Goal: Task Accomplishment & Management: Manage account settings

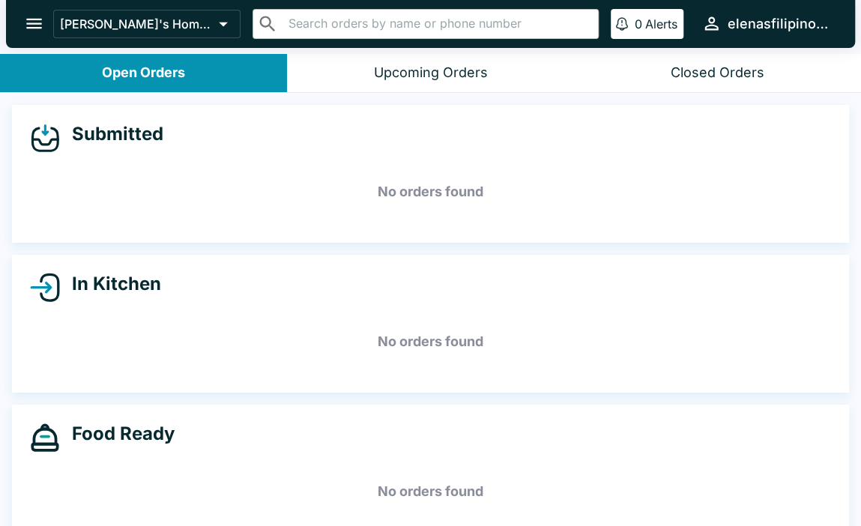
click at [422, 67] on div "Upcoming Orders" at bounding box center [431, 72] width 114 height 17
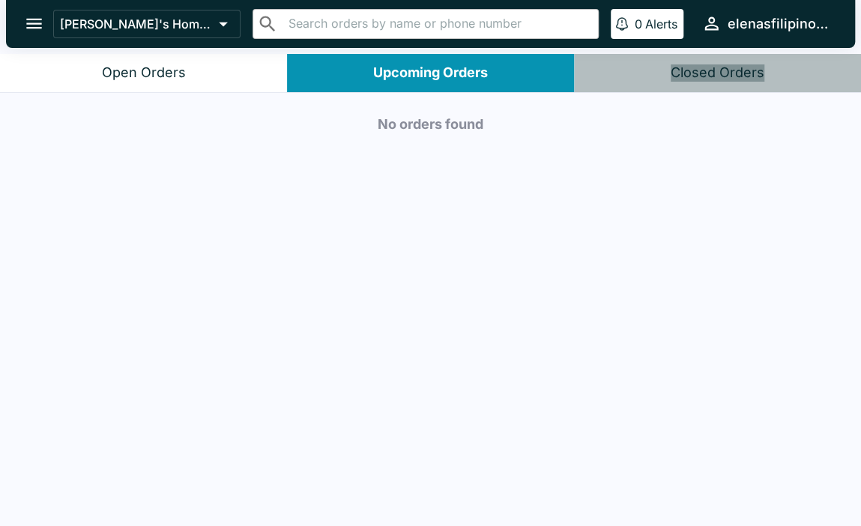
click at [734, 79] on div "Closed Orders" at bounding box center [718, 72] width 94 height 17
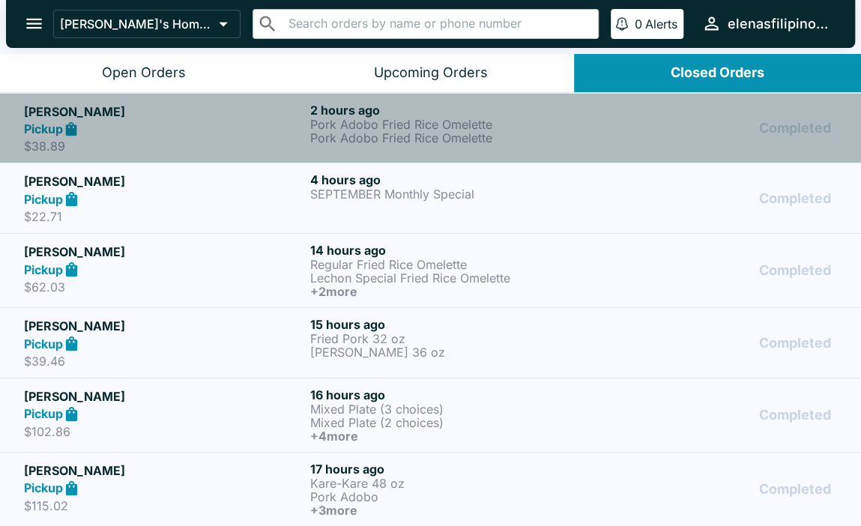
click at [528, 121] on p "Pork Adobo Fried Rice Omelette" at bounding box center [450, 124] width 280 height 13
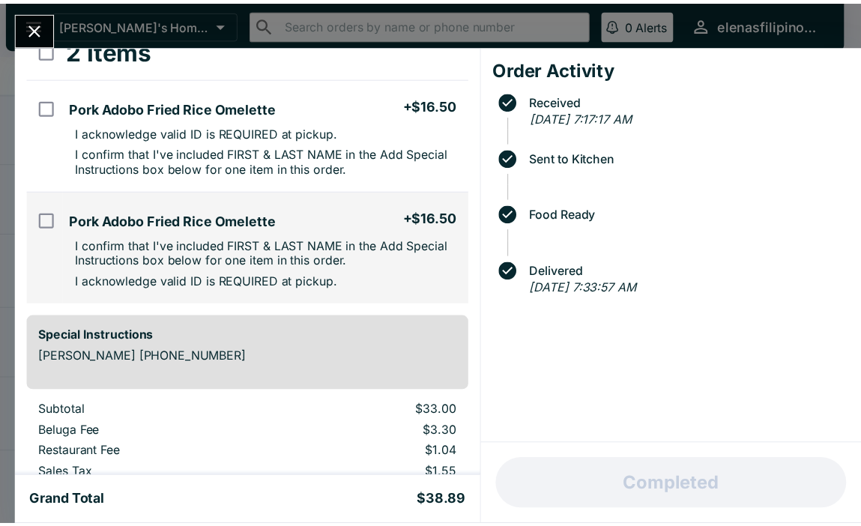
scroll to position [204, 0]
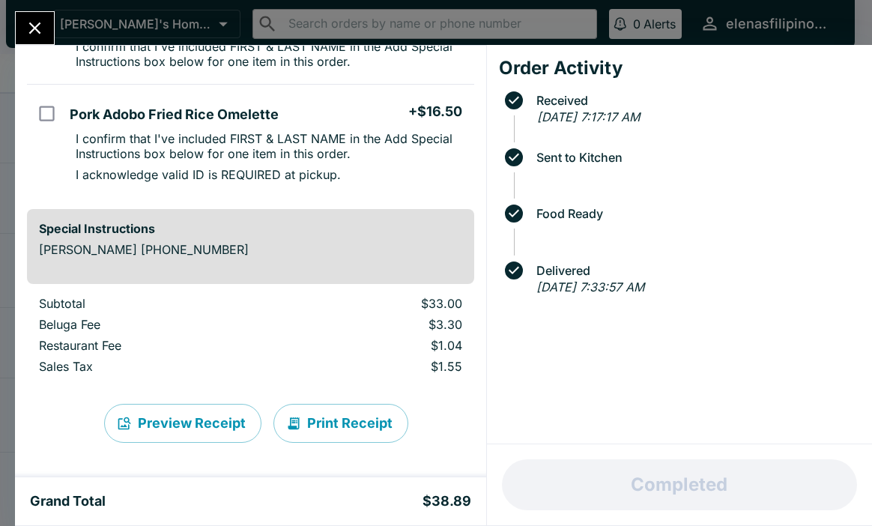
click at [29, 28] on icon "Close" at bounding box center [35, 28] width 20 height 20
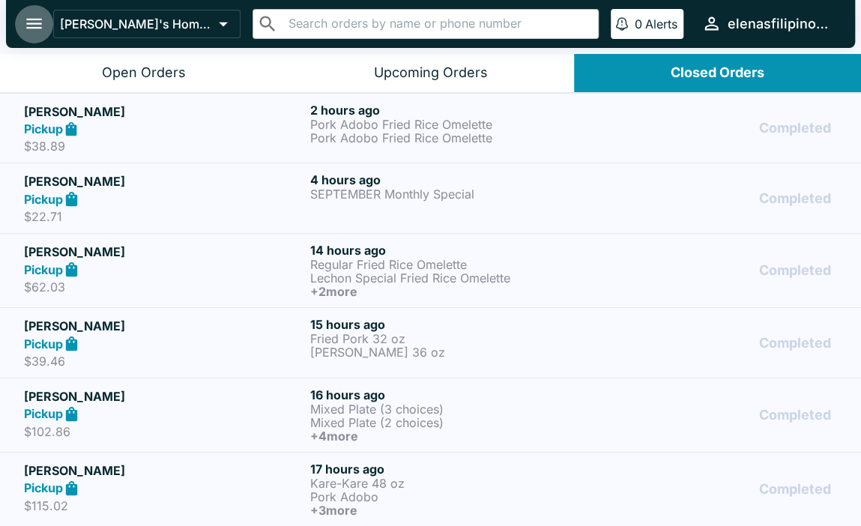
click at [26, 31] on icon "open drawer" at bounding box center [34, 23] width 20 height 20
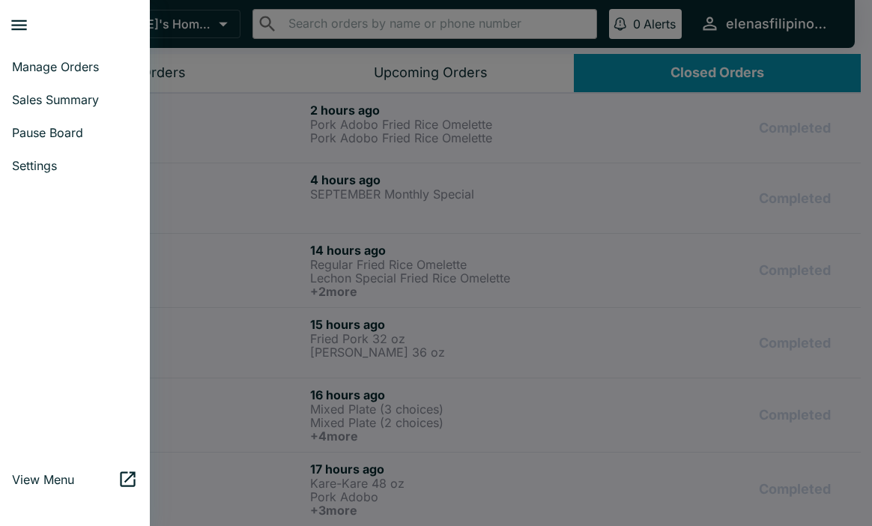
click at [53, 472] on span "View Menu" at bounding box center [65, 479] width 106 height 15
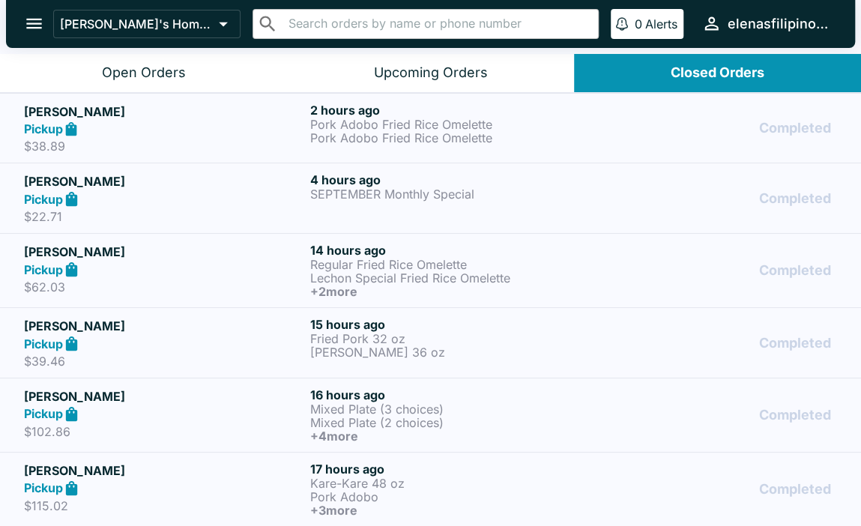
click at [32, 23] on icon "open drawer" at bounding box center [34, 24] width 16 height 10
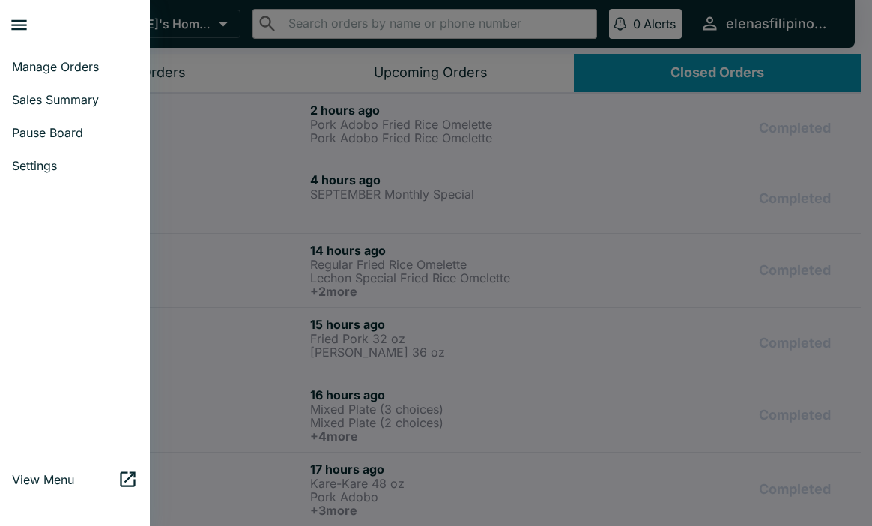
click at [45, 133] on span "Pause Board" at bounding box center [75, 132] width 126 height 15
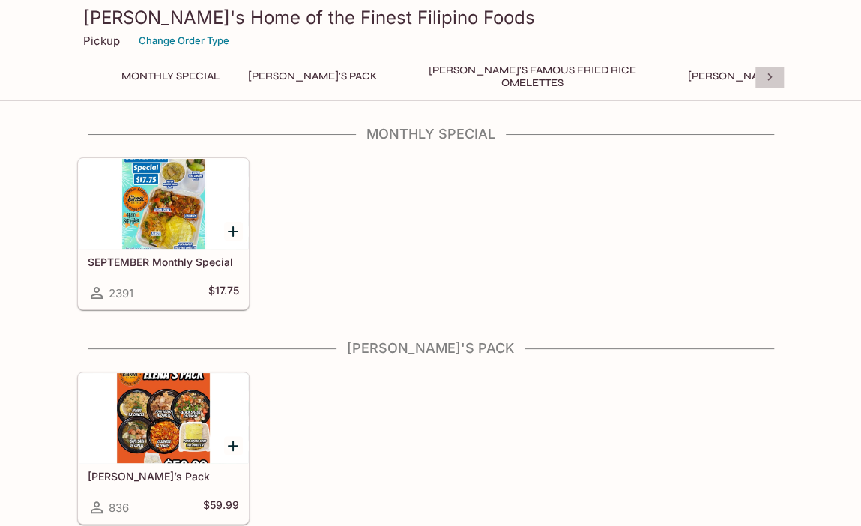
click at [770, 74] on icon at bounding box center [769, 77] width 15 height 15
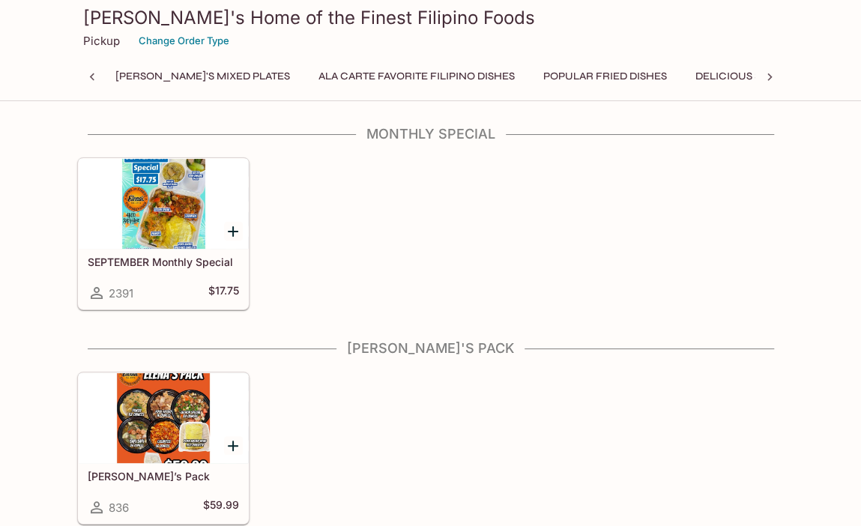
click at [770, 74] on icon at bounding box center [769, 77] width 15 height 15
click at [770, 74] on div "Monthly Special Elena's Pack Elena's Famous Fried Rice Omelettes Elena's Mixed …" at bounding box center [430, 81] width 707 height 30
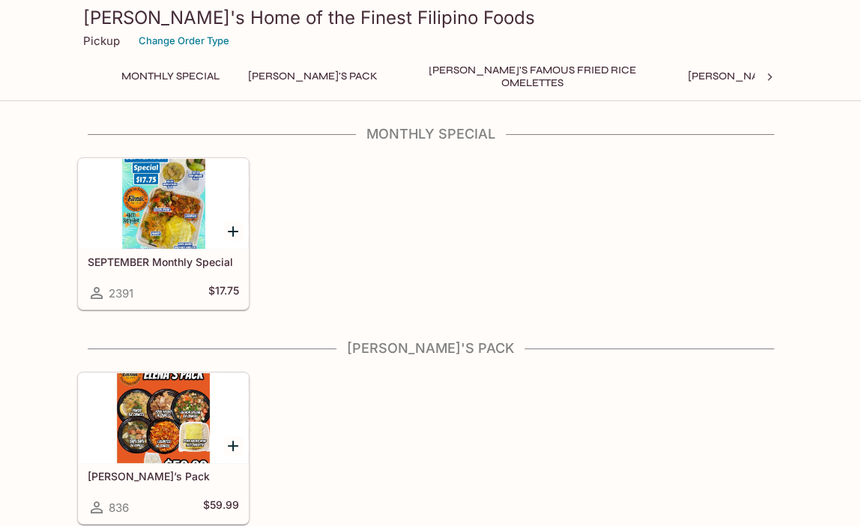
click at [769, 79] on icon at bounding box center [769, 76] width 4 height 7
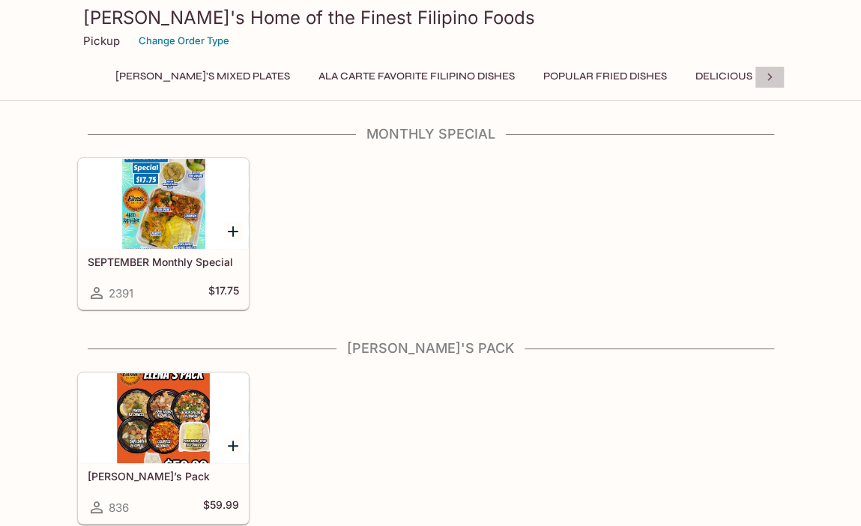
click at [769, 79] on icon at bounding box center [769, 76] width 4 height 7
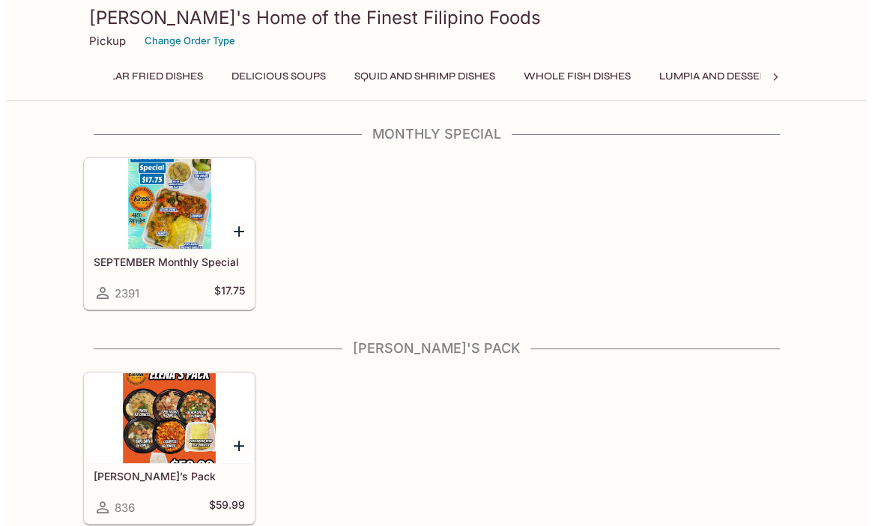
scroll to position [0, 1133]
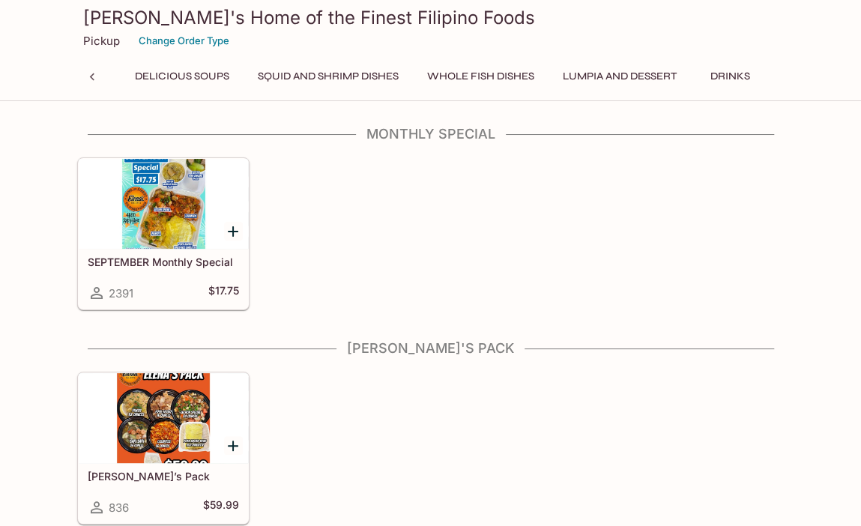
click at [769, 79] on div "Monthly Special Elena's Pack Elena's Famous Fried Rice Omelettes Elena's Mixed …" at bounding box center [430, 81] width 707 height 30
click at [178, 37] on button "Change Order Type" at bounding box center [184, 40] width 104 height 23
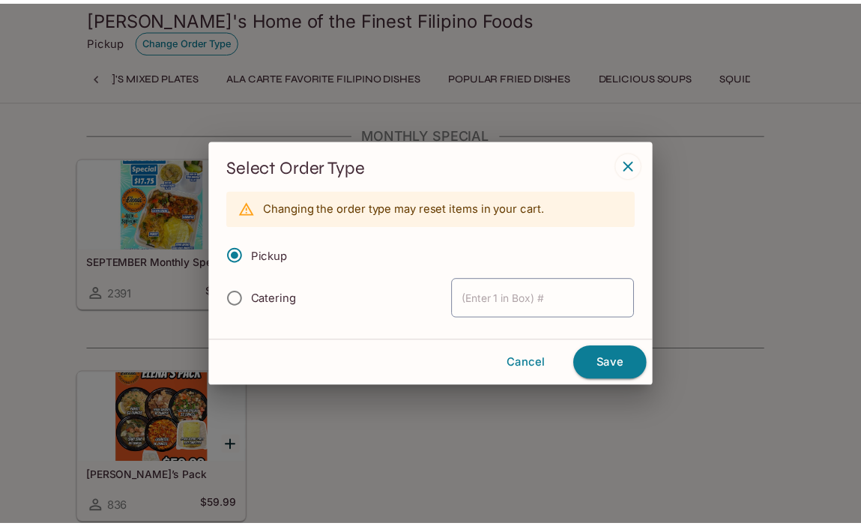
scroll to position [0, 6]
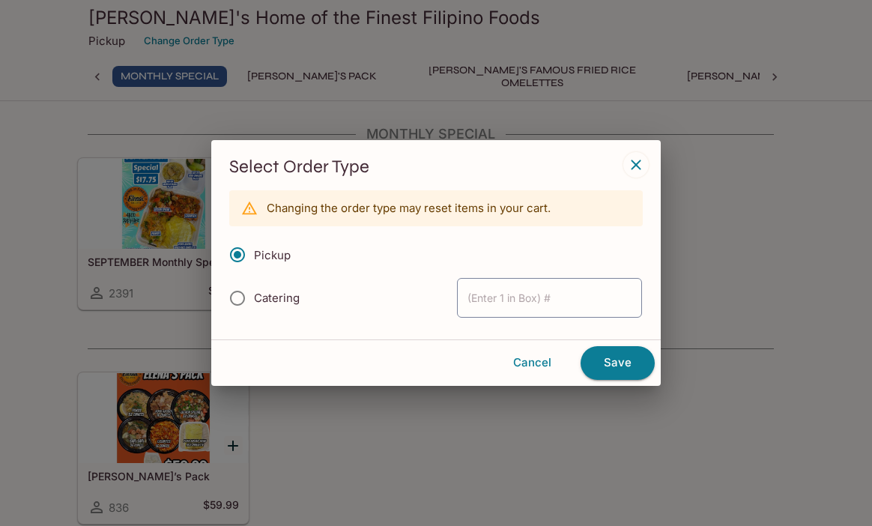
click at [277, 293] on span "Catering" at bounding box center [277, 298] width 46 height 14
click at [253, 293] on input "Catering" at bounding box center [237, 297] width 31 height 31
radio input "true"
click at [599, 366] on button "Save" at bounding box center [618, 362] width 74 height 33
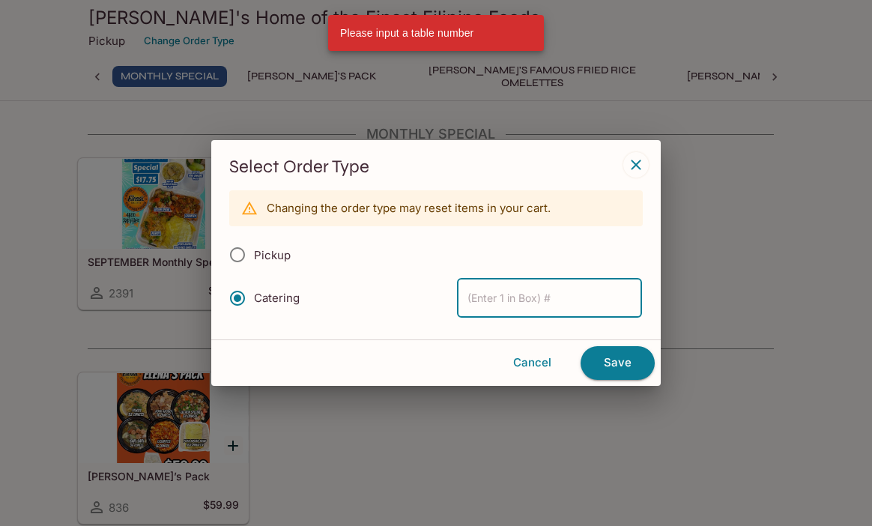
click at [550, 308] on input "text" at bounding box center [549, 298] width 185 height 40
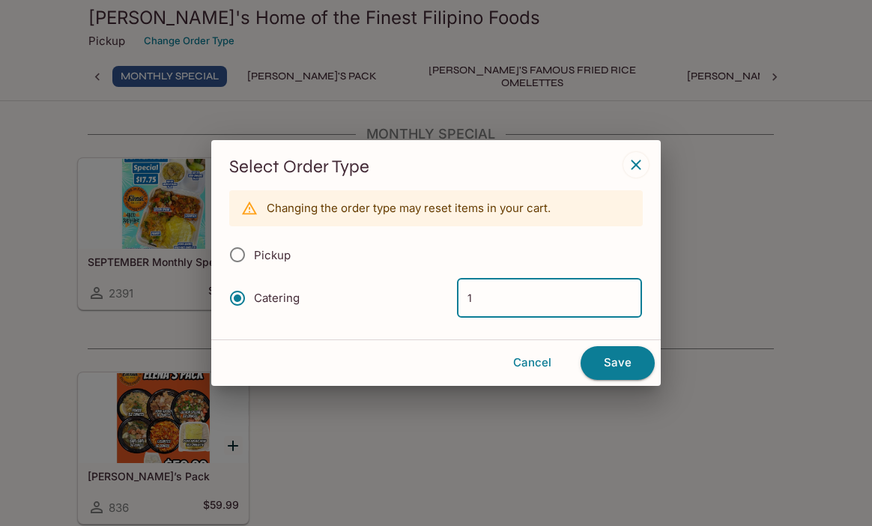
type input "1"
click at [614, 360] on button "Save" at bounding box center [618, 362] width 74 height 33
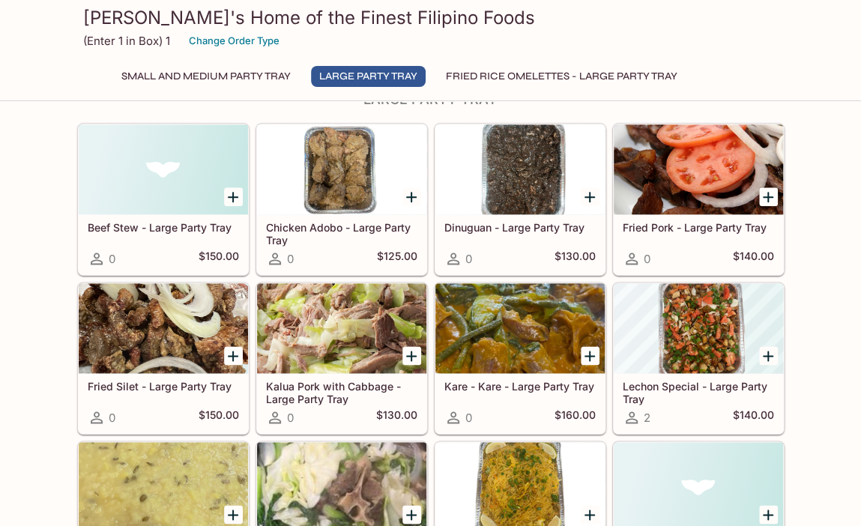
scroll to position [749, 0]
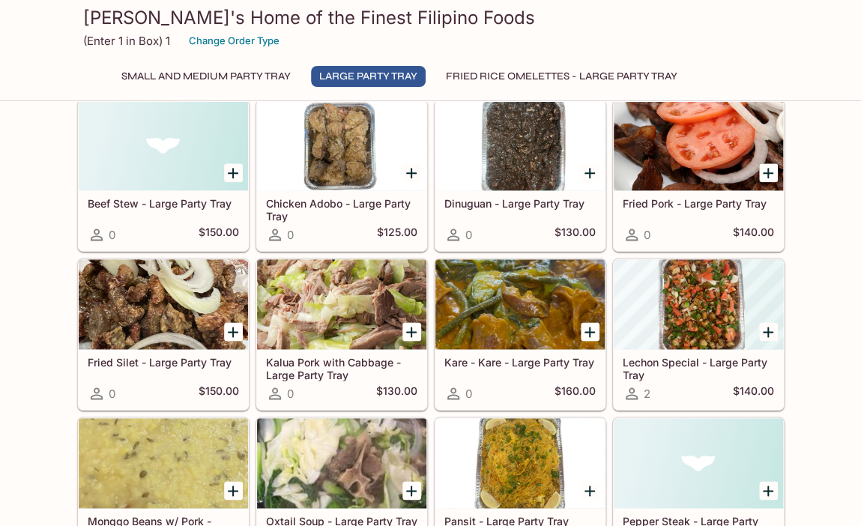
click at [511, 72] on button "Fried Rice Omelettes - Large Party Tray" at bounding box center [562, 76] width 248 height 21
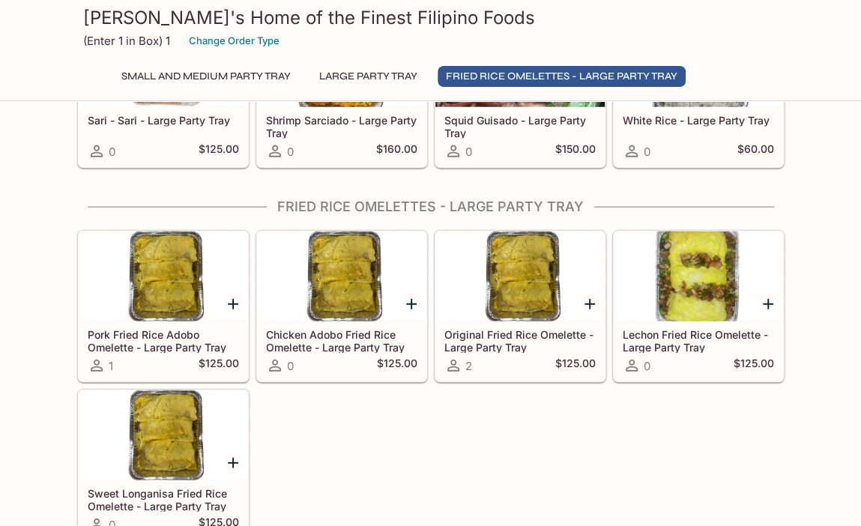
scroll to position [1472, 0]
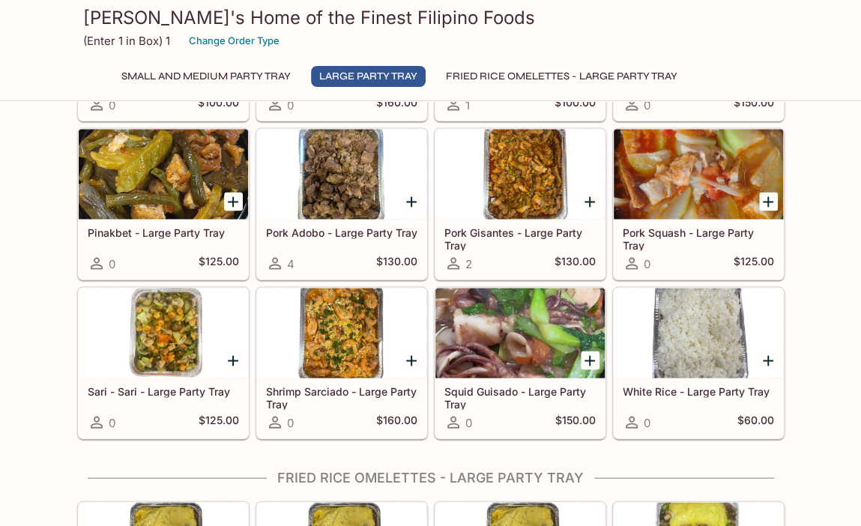
scroll to position [1023, 0]
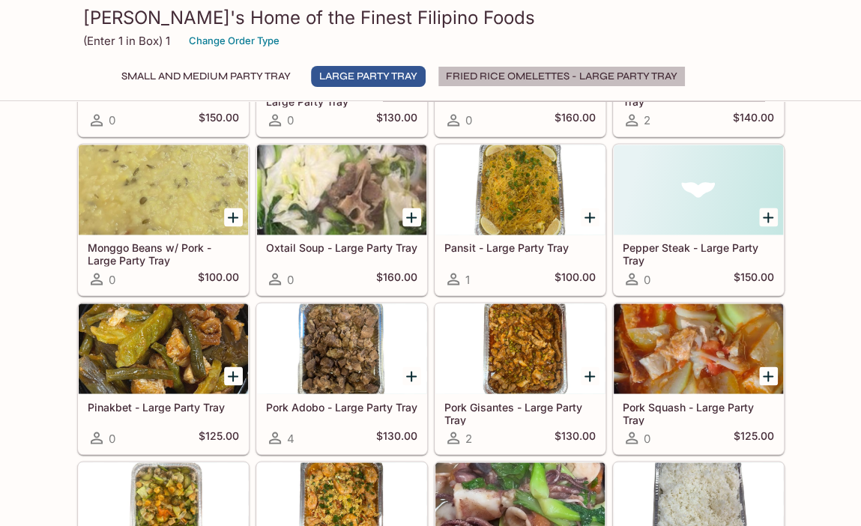
click at [519, 68] on button "Fried Rice Omelettes - Large Party Tray" at bounding box center [562, 76] width 248 height 21
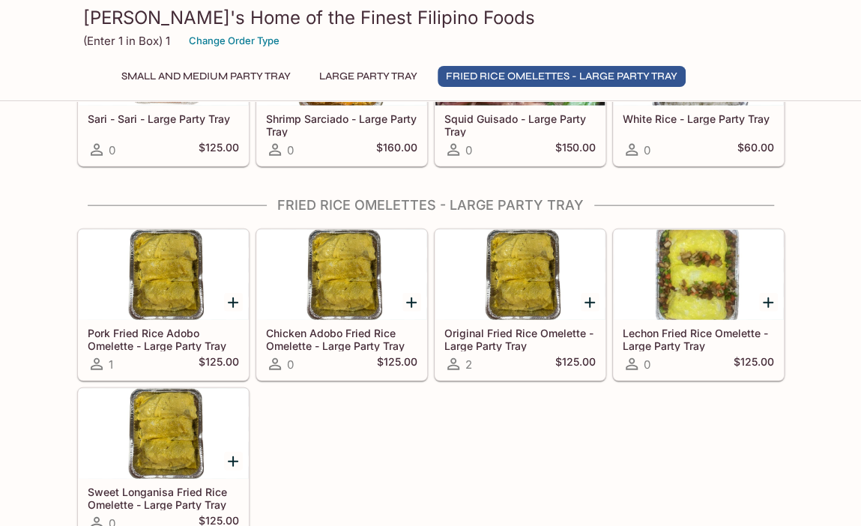
scroll to position [1472, 0]
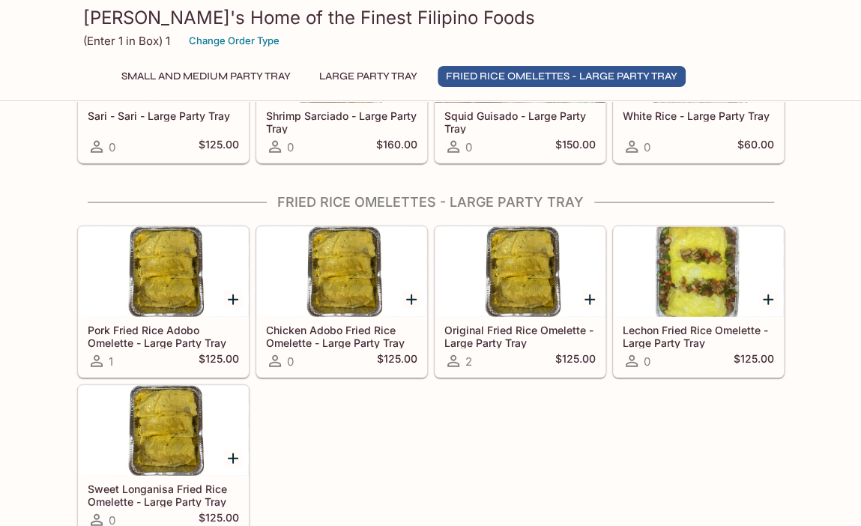
click at [345, 62] on div "Elena's Home of the Finest Filipino Foods (Enter 1 in Box) 1 Change Order Type …" at bounding box center [430, 48] width 719 height 96
click at [348, 79] on button "Large Party Tray" at bounding box center [368, 76] width 115 height 21
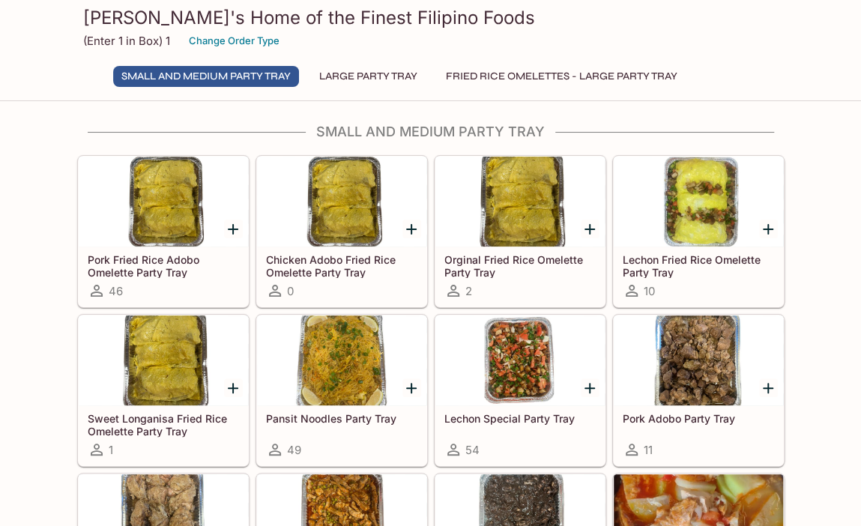
scroll to position [0, 0]
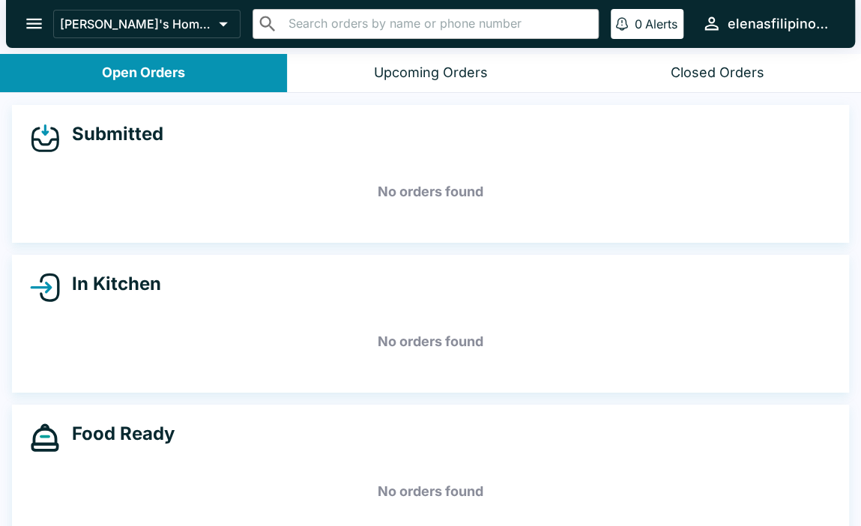
click at [32, 31] on icon "open drawer" at bounding box center [34, 23] width 20 height 20
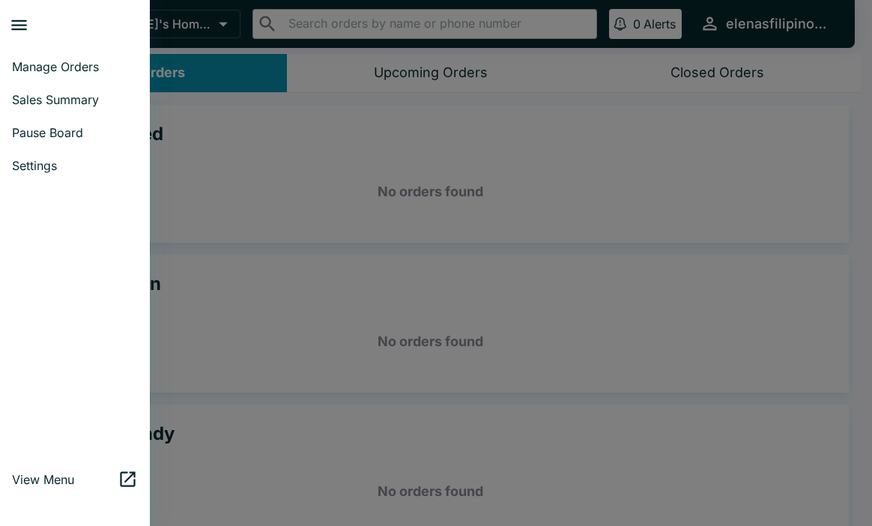
click at [58, 100] on span "Sales Summary" at bounding box center [75, 99] width 126 height 15
select select "03:00"
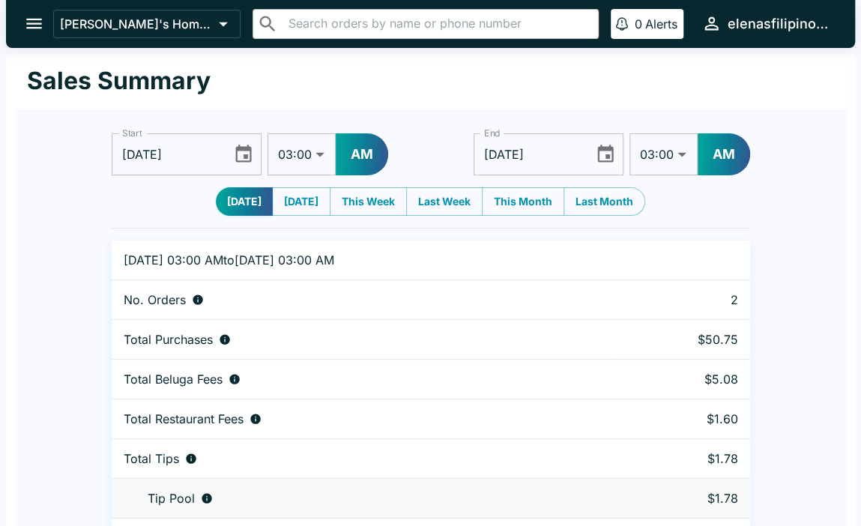
click at [243, 163] on icon "Choose date, selected date is Sep 8, 2025" at bounding box center [243, 154] width 20 height 20
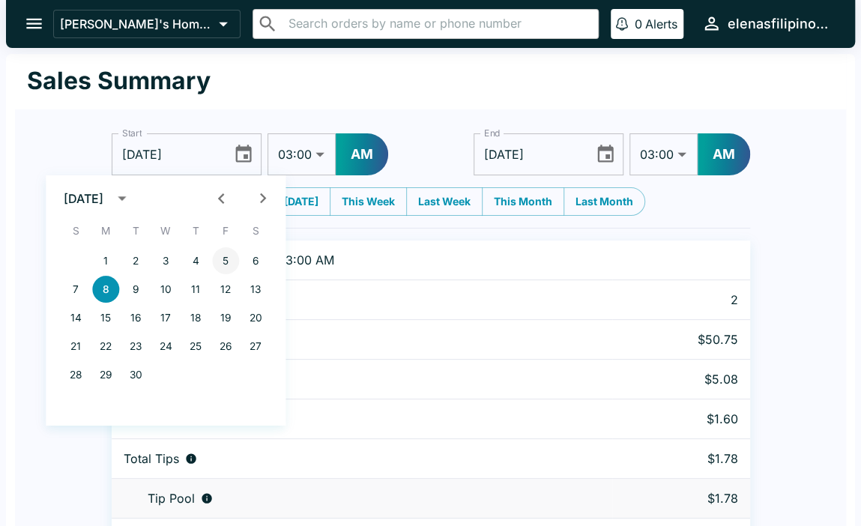
click at [226, 256] on button "5" at bounding box center [225, 260] width 27 height 27
type input "[DATE]"
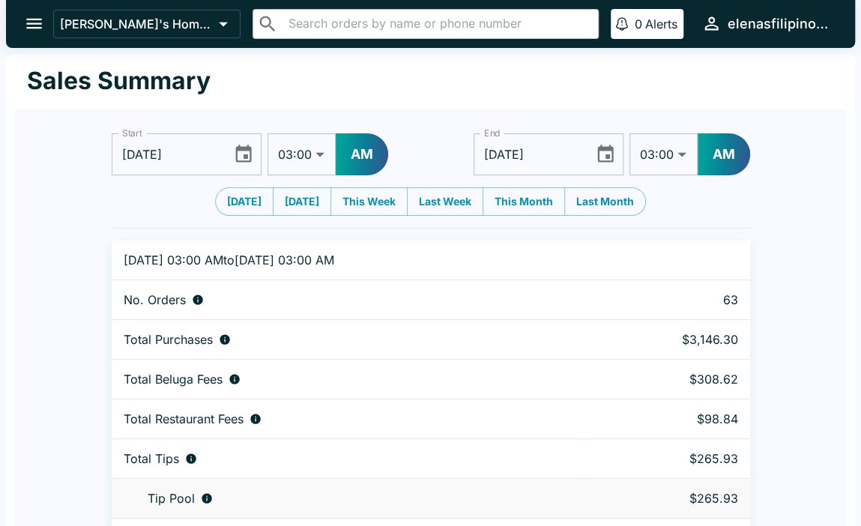
click at [601, 154] on icon "Choose date, selected date is Sep 9, 2025" at bounding box center [605, 154] width 20 height 20
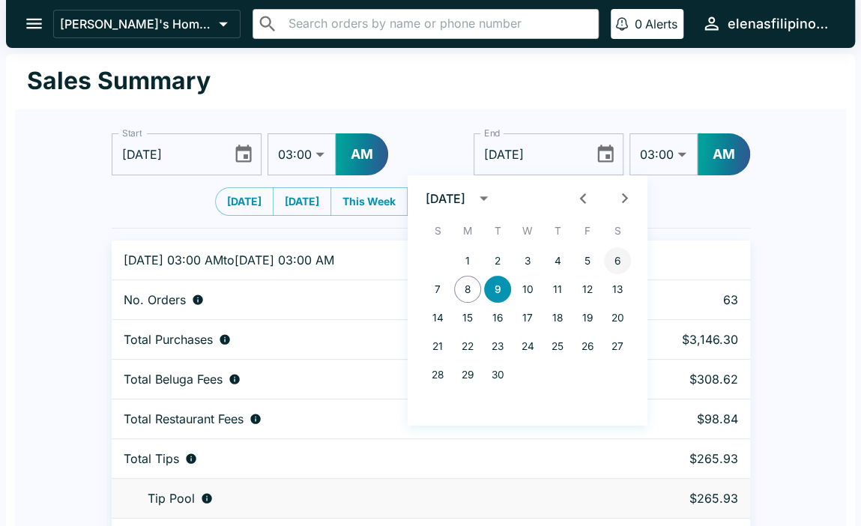
click at [606, 263] on button "6" at bounding box center [617, 260] width 27 height 27
type input "[DATE]"
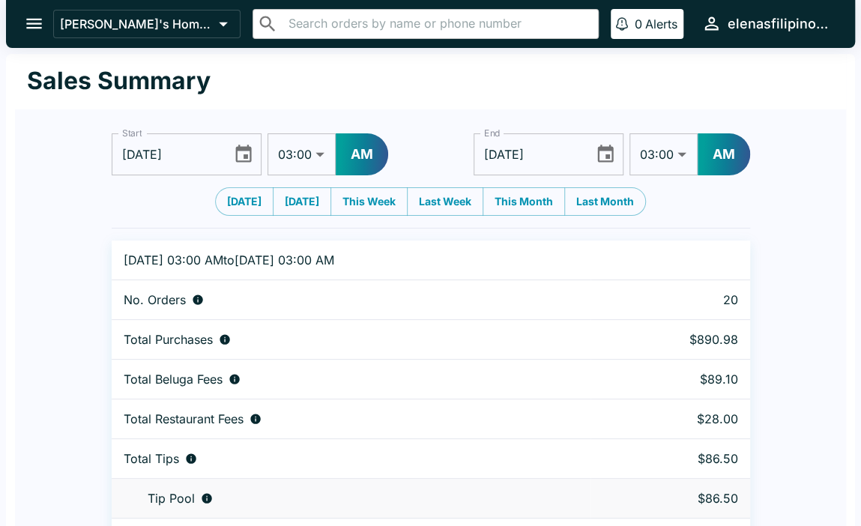
click at [237, 160] on icon "Choose date, selected date is Sep 5, 2025" at bounding box center [243, 154] width 20 height 20
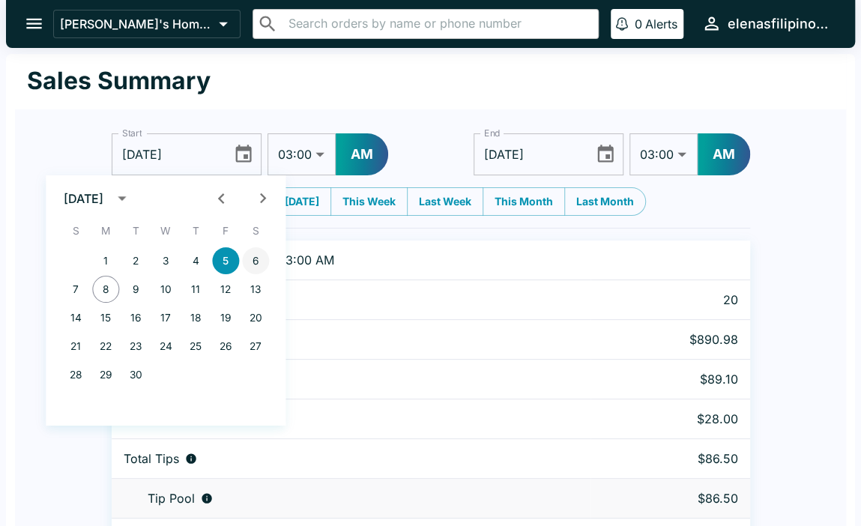
click at [253, 264] on button "6" at bounding box center [255, 260] width 27 height 27
type input "[DATE]"
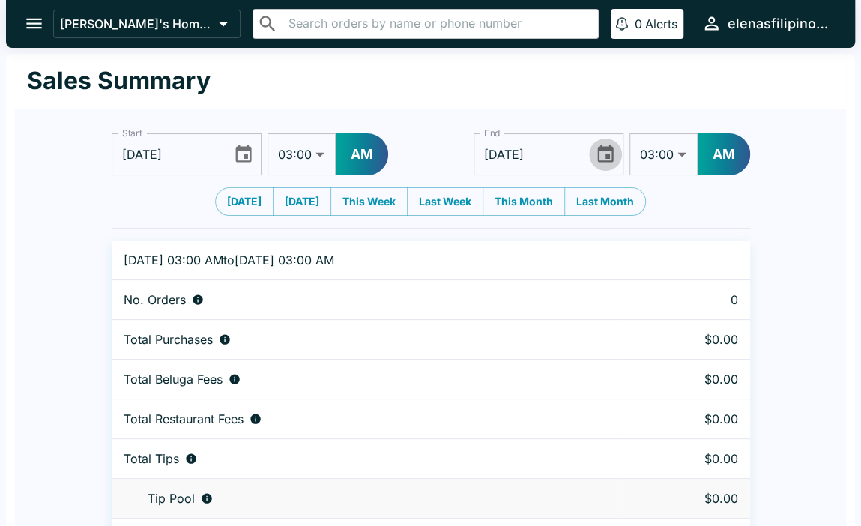
click at [602, 158] on icon "Choose date, selected date is Sep 6, 2025" at bounding box center [605, 154] width 20 height 20
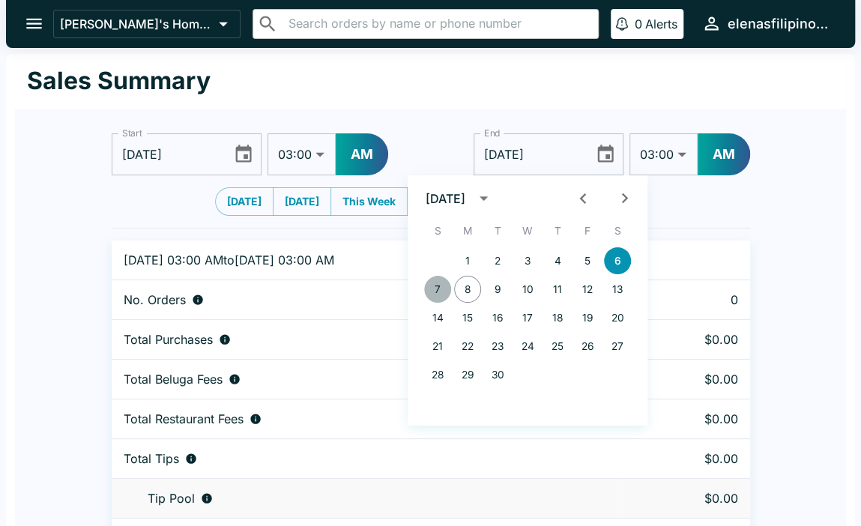
click at [439, 291] on button "7" at bounding box center [437, 289] width 27 height 27
type input "[DATE]"
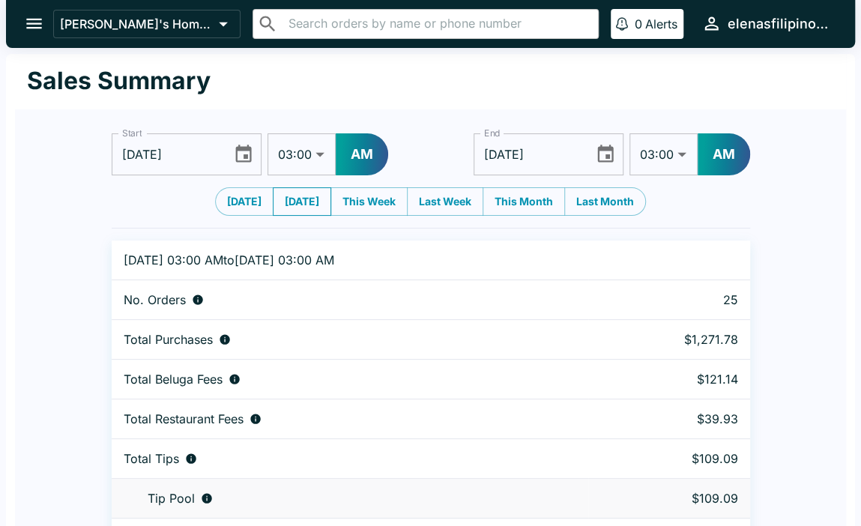
click at [283, 200] on button "Yesterday" at bounding box center [302, 201] width 58 height 28
type input "09/07/2025"
type input "09/08/2025"
click at [239, 151] on icon "Choose date, selected date is Sep 7, 2025" at bounding box center [243, 154] width 20 height 20
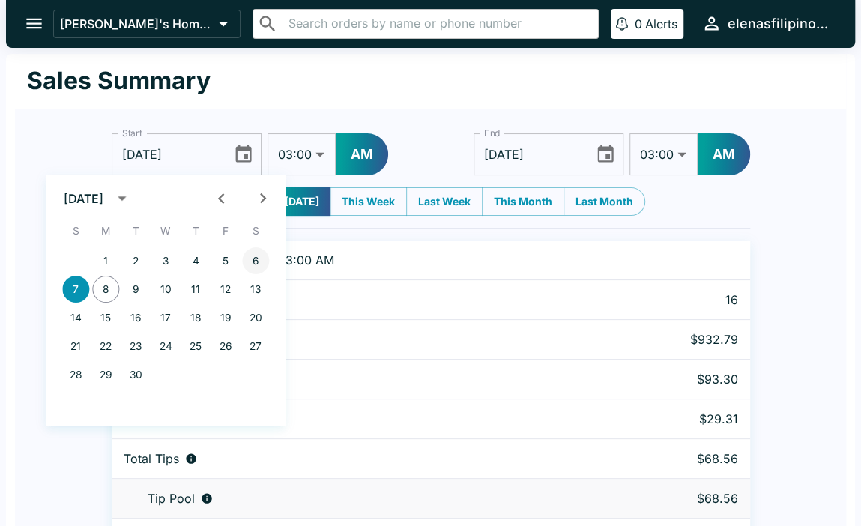
click at [249, 261] on button "6" at bounding box center [255, 260] width 27 height 27
type input "09/06/2025"
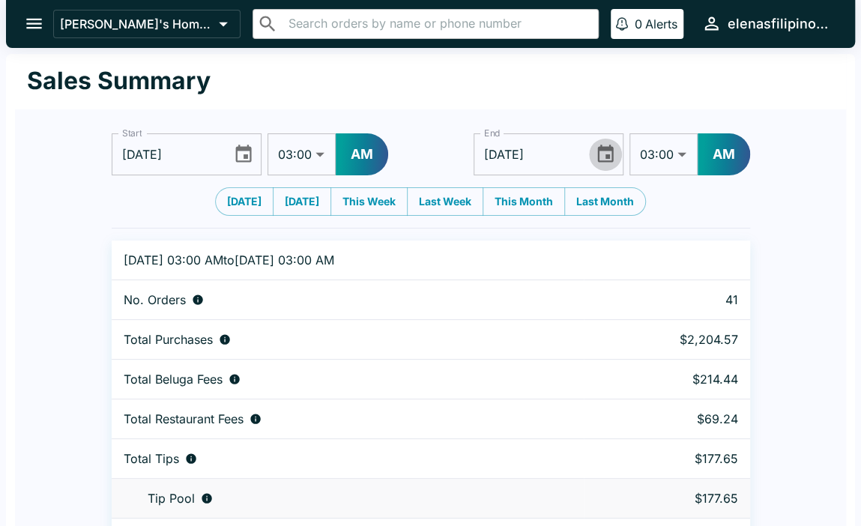
click at [600, 155] on icon "Choose date, selected date is Sep 8, 2025" at bounding box center [605, 154] width 20 height 20
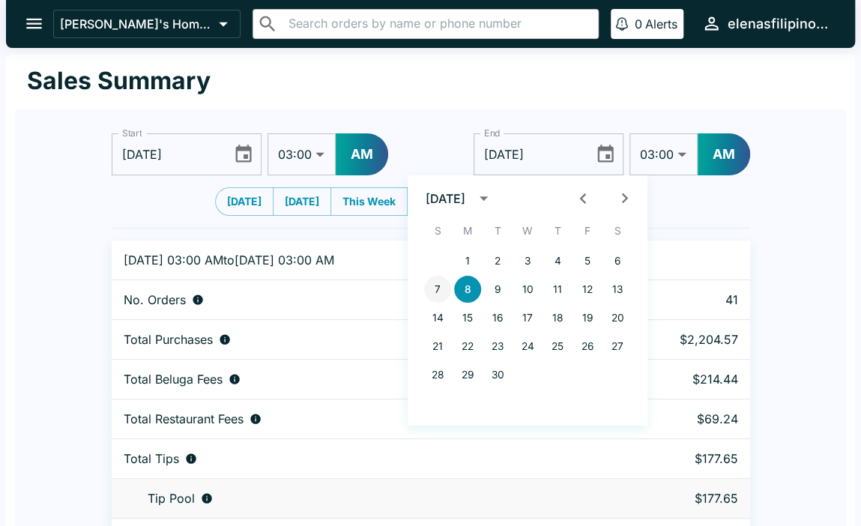
click at [428, 290] on button "7" at bounding box center [437, 289] width 27 height 27
type input "09/07/2025"
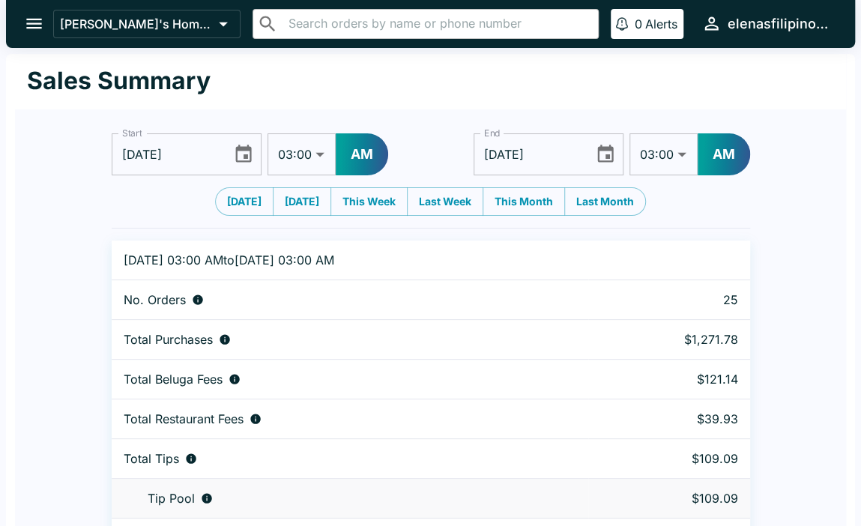
click at [30, 19] on icon "open drawer" at bounding box center [34, 23] width 20 height 20
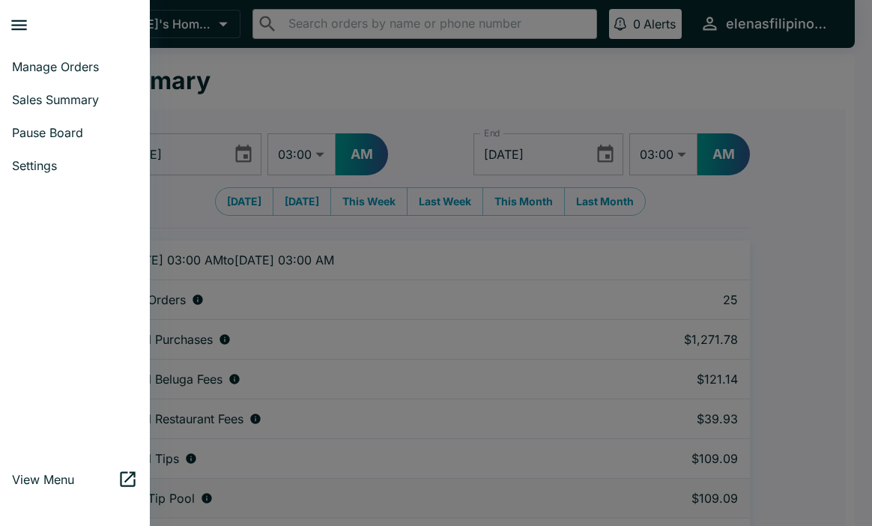
click at [24, 94] on span "Sales Summary" at bounding box center [75, 99] width 126 height 15
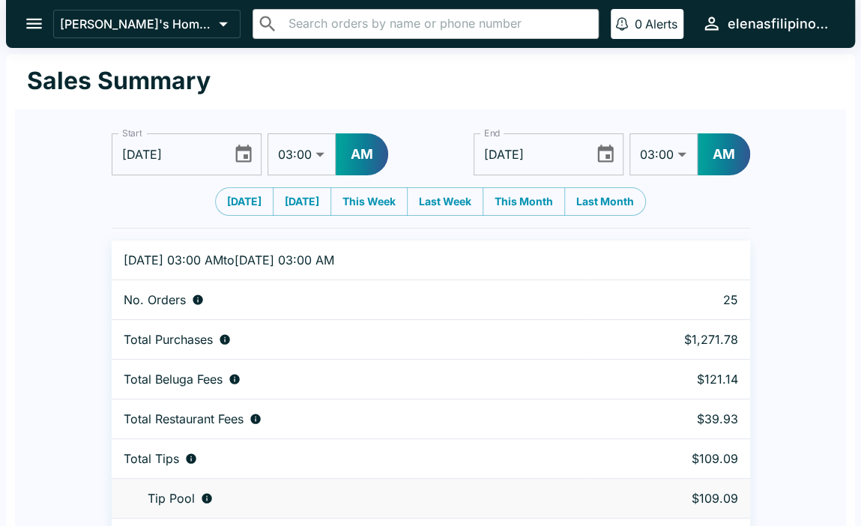
click at [26, 28] on icon "open drawer" at bounding box center [34, 23] width 20 height 20
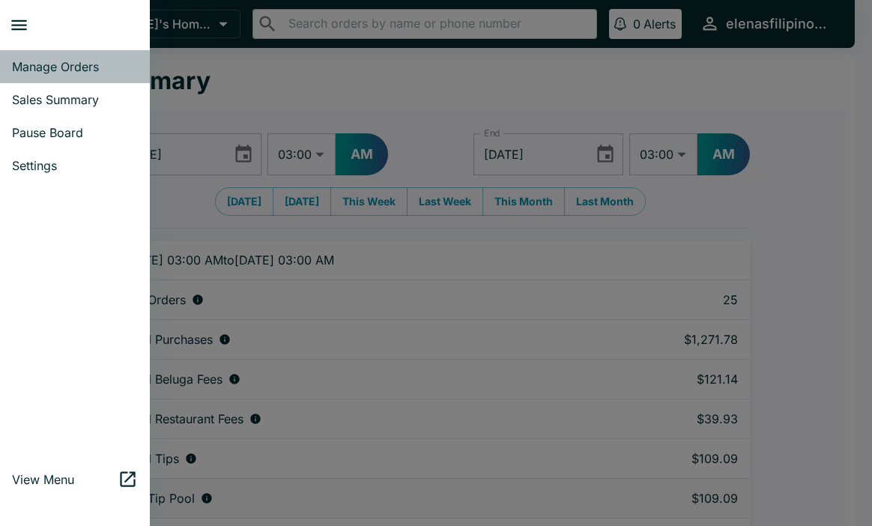
click at [35, 55] on link "Manage Orders" at bounding box center [75, 66] width 150 height 33
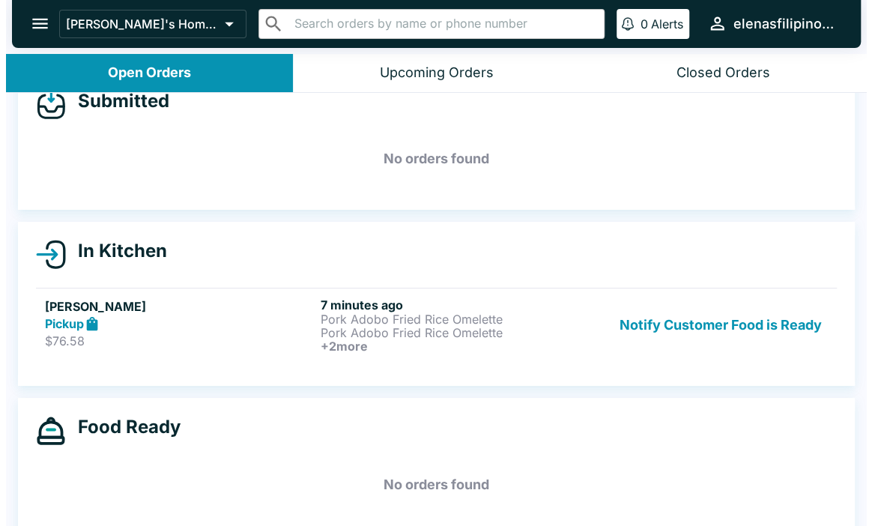
scroll to position [51, 0]
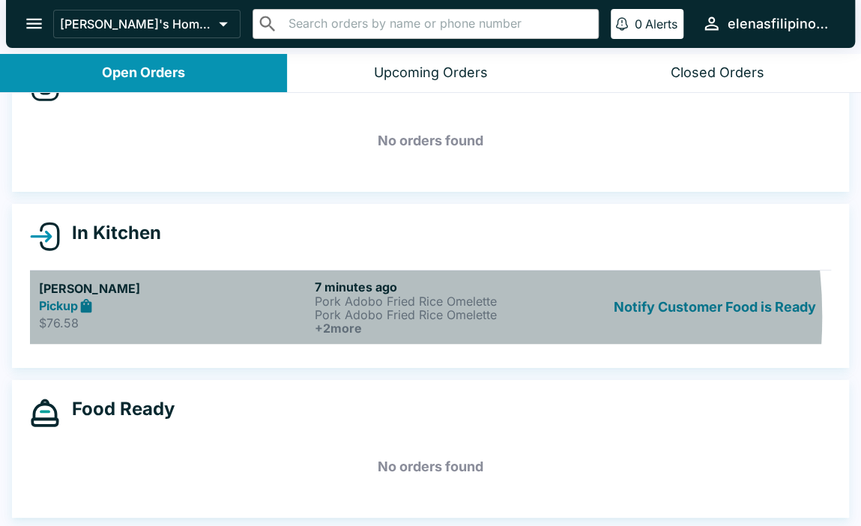
click at [375, 315] on p "Pork Adobo Fried Rice Omelette" at bounding box center [450, 314] width 270 height 13
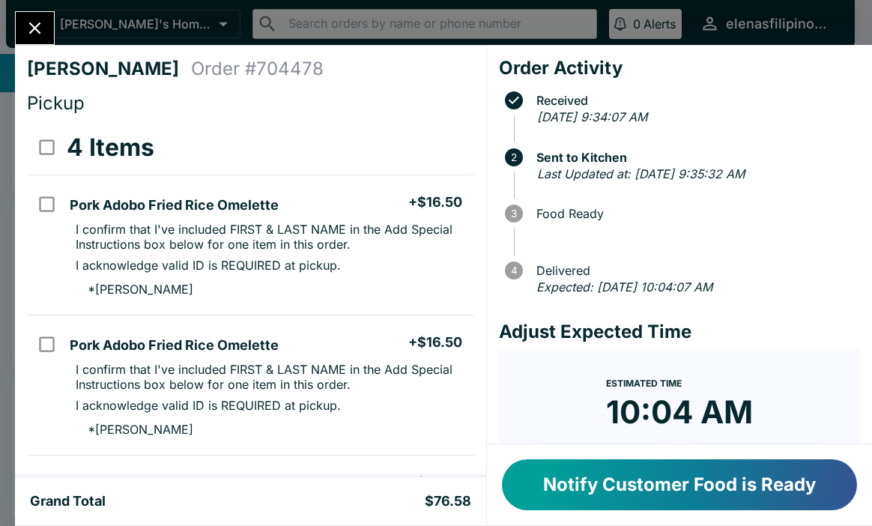
click at [28, 25] on icon "Close" at bounding box center [35, 28] width 20 height 20
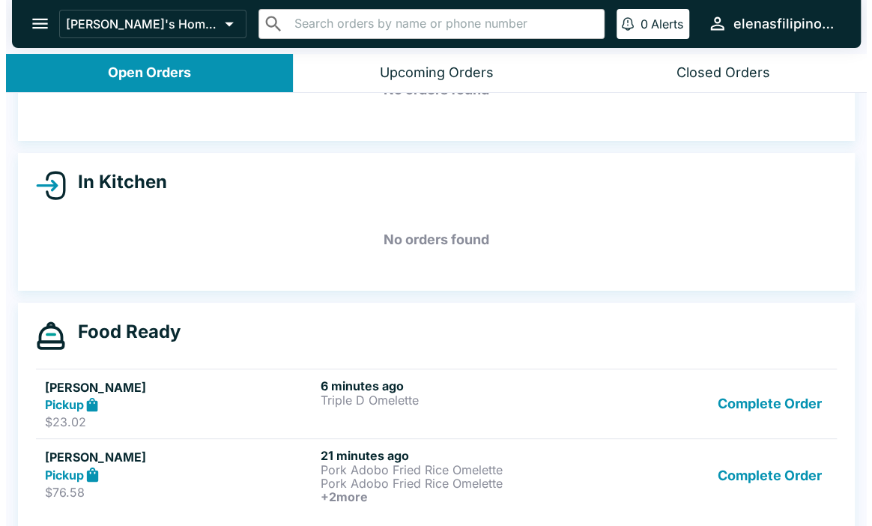
scroll to position [121, 0]
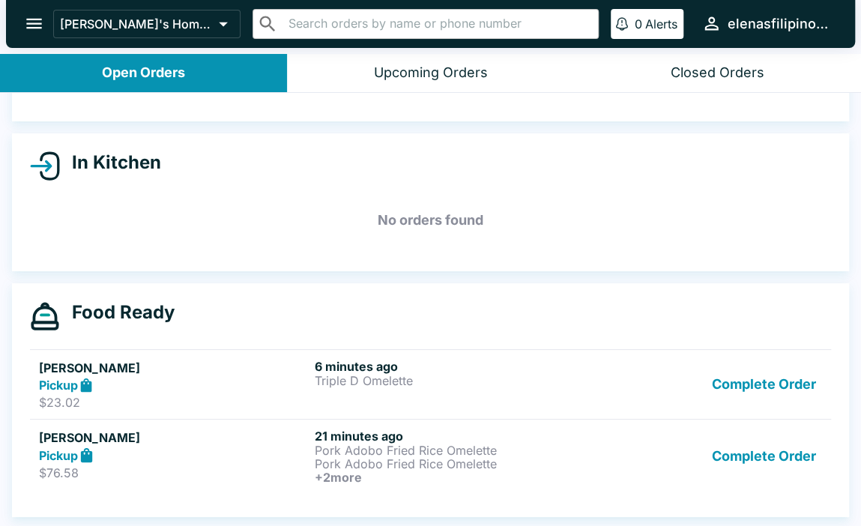
click at [358, 394] on div "6 minutes ago Triple D Omelette" at bounding box center [450, 385] width 270 height 52
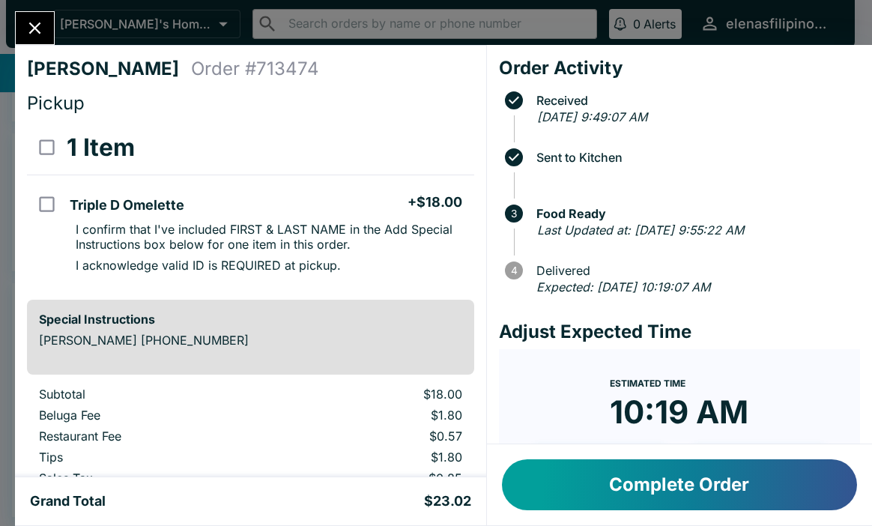
click at [33, 19] on icon "Close" at bounding box center [35, 28] width 20 height 20
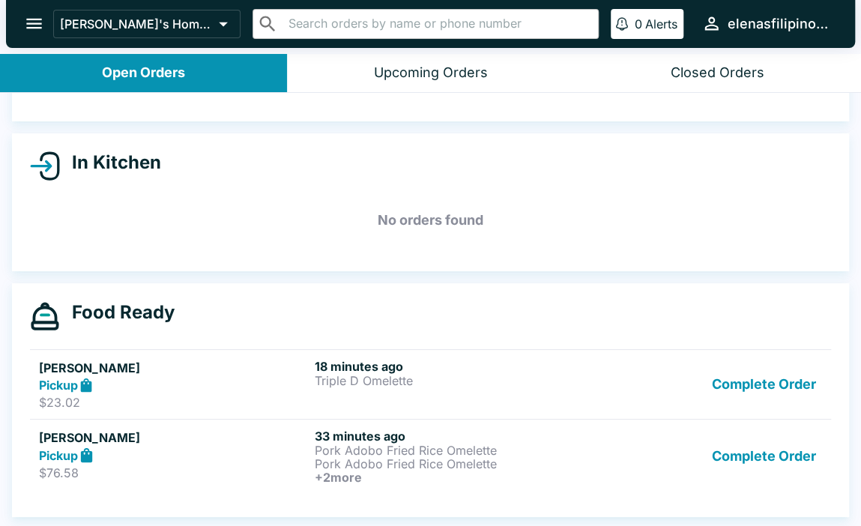
click at [693, 64] on div "Closed Orders" at bounding box center [718, 72] width 94 height 17
